Goal: Obtain resource: Obtain resource

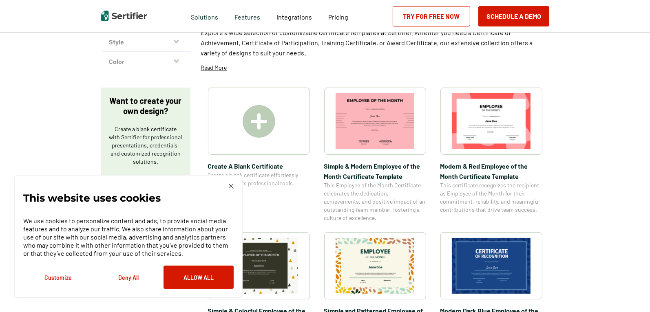
scroll to position [100, 0]
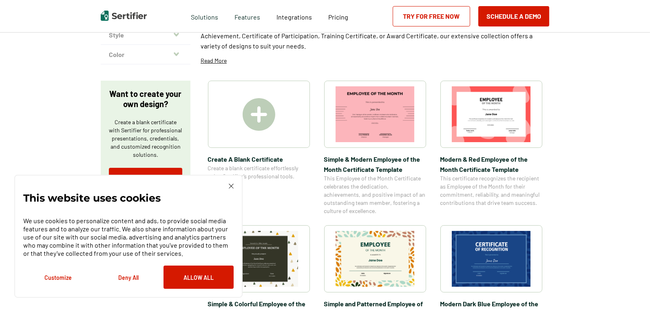
click at [232, 188] on img at bounding box center [231, 186] width 5 height 5
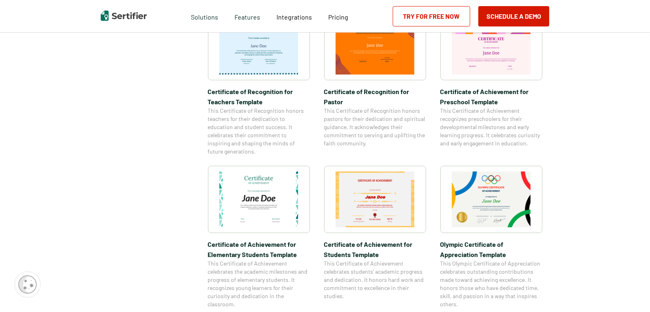
scroll to position [456, 0]
click at [272, 202] on img at bounding box center [258, 200] width 79 height 56
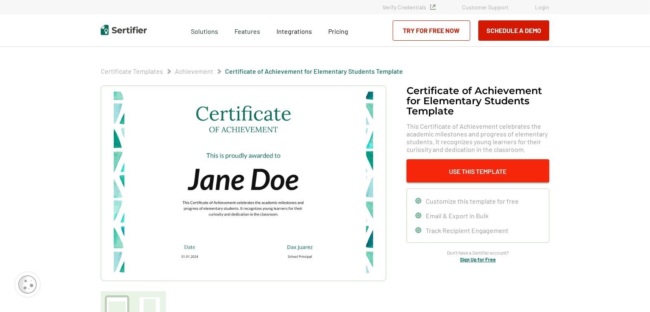
click at [427, 171] on button "Use This Template" at bounding box center [477, 170] width 143 height 23
